Goal: Information Seeking & Learning: Learn about a topic

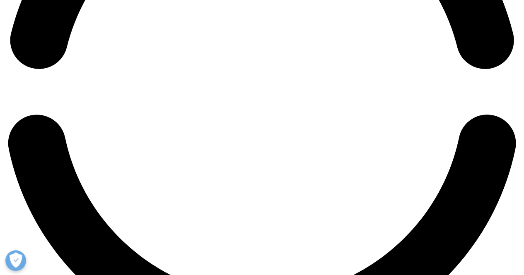
scroll to position [1194, 0]
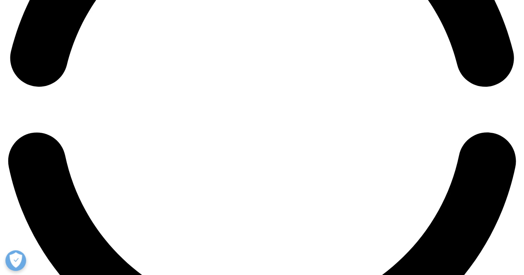
drag, startPoint x: 123, startPoint y: 49, endPoint x: 202, endPoint y: 127, distance: 110.7
drag, startPoint x: 204, startPoint y: 127, endPoint x: 134, endPoint y: 49, distance: 104.7
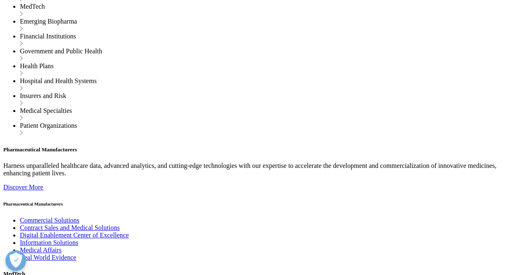
drag, startPoint x: 130, startPoint y: 46, endPoint x: 205, endPoint y: 134, distance: 114.9
drag, startPoint x: 213, startPoint y: 140, endPoint x: 136, endPoint y: 31, distance: 133.5
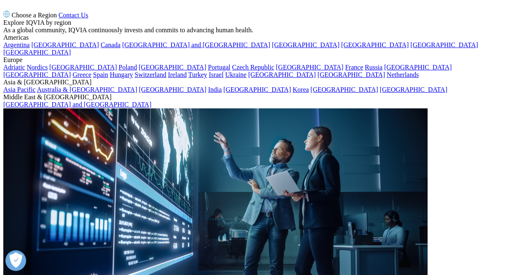
drag, startPoint x: 121, startPoint y: 29, endPoint x: 221, endPoint y: 159, distance: 163.9
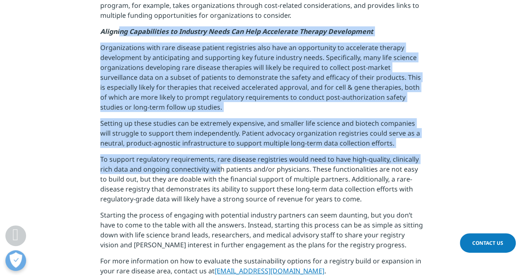
click at [221, 159] on p "To support regulatory requirements, rare disease registries would need to have …" at bounding box center [261, 183] width 323 height 56
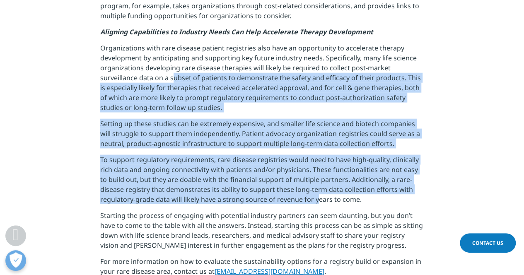
drag, startPoint x: 316, startPoint y: 187, endPoint x: 174, endPoint y: 68, distance: 185.2
click at [174, 68] on p "Organizations with rare disease patient registries also have an opportunity to …" at bounding box center [261, 81] width 323 height 76
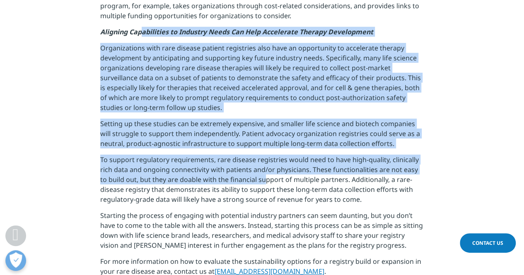
drag, startPoint x: 142, startPoint y: 19, endPoint x: 256, endPoint y: 169, distance: 187.6
click at [256, 169] on p "To support regulatory requirements, rare disease registries would need to have …" at bounding box center [261, 183] width 323 height 56
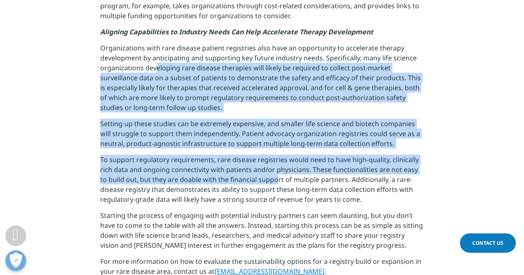
drag, startPoint x: 266, startPoint y: 174, endPoint x: 154, endPoint y: 56, distance: 162.6
click at [154, 56] on p "Organizations with rare disease patient registries also have an opportunity to …" at bounding box center [261, 81] width 323 height 76
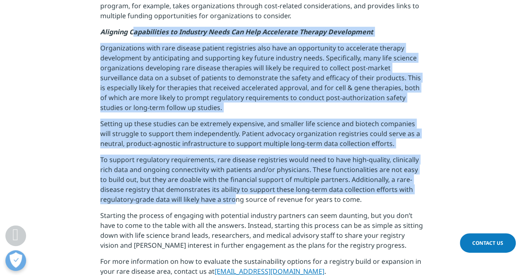
drag, startPoint x: 133, startPoint y: 30, endPoint x: 234, endPoint y: 185, distance: 184.7
click at [234, 185] on p "To support regulatory requirements, rare disease registries would need to have …" at bounding box center [261, 183] width 323 height 56
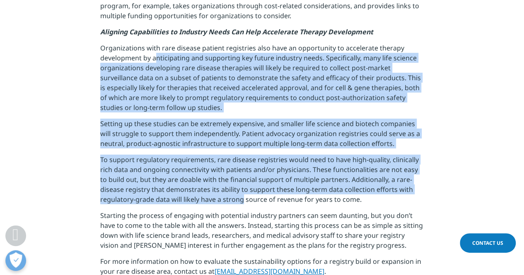
drag, startPoint x: 241, startPoint y: 187, endPoint x: 153, endPoint y: 53, distance: 160.4
click at [153, 53] on p "Organizations with rare disease patient registries also have an opportunity to …" at bounding box center [261, 81] width 323 height 76
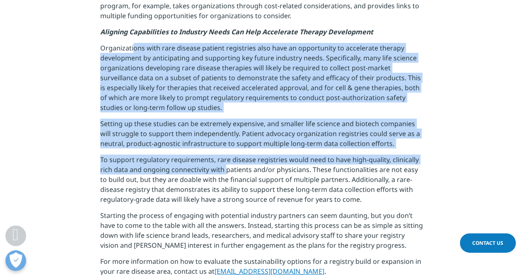
drag, startPoint x: 134, startPoint y: 35, endPoint x: 224, endPoint y: 162, distance: 156.2
click at [224, 162] on p "To support regulatory requirements, rare disease registries would need to have …" at bounding box center [261, 183] width 323 height 56
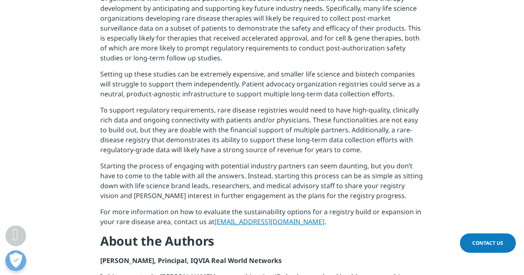
scroll to position [1261, 0]
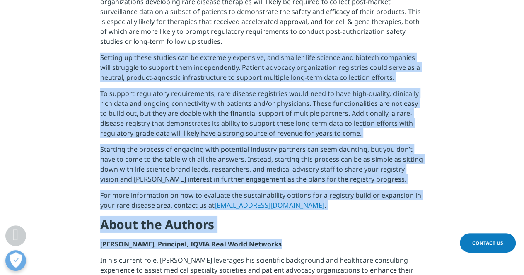
drag, startPoint x: 246, startPoint y: 28, endPoint x: 365, endPoint y: 240, distance: 243.1
click at [360, 239] on p "[PERSON_NAME], Principal, IQVIA Real World Networks" at bounding box center [261, 247] width 323 height 16
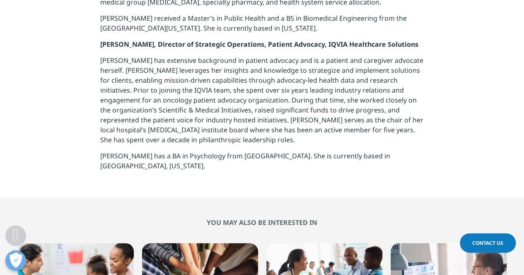
scroll to position [1708, 0]
